Goal: Transaction & Acquisition: Purchase product/service

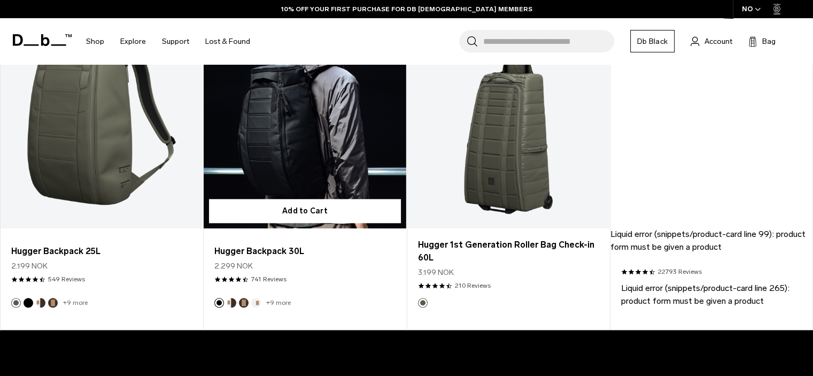
scroll to position [1015, 0]
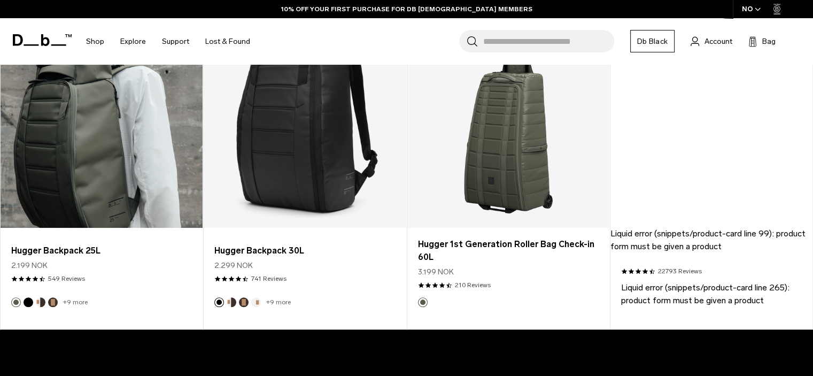
click at [167, 155] on link "Hugger Backpack 25L" at bounding box center [102, 115] width 202 height 224
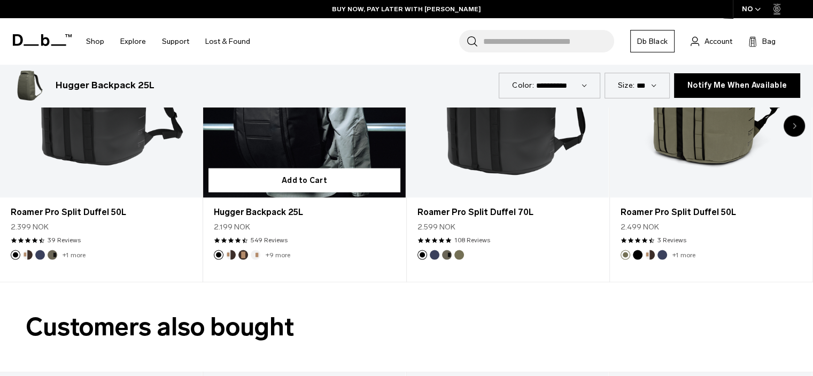
scroll to position [2071, 0]
